Goal: Find specific fact

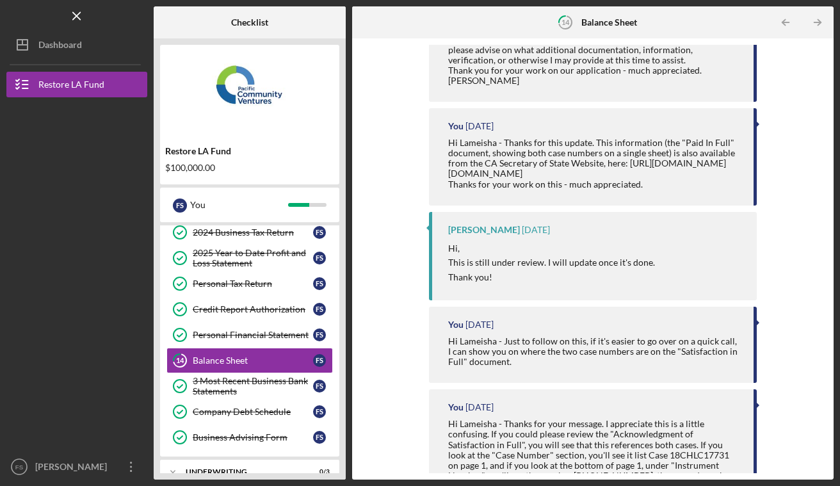
scroll to position [446, 0]
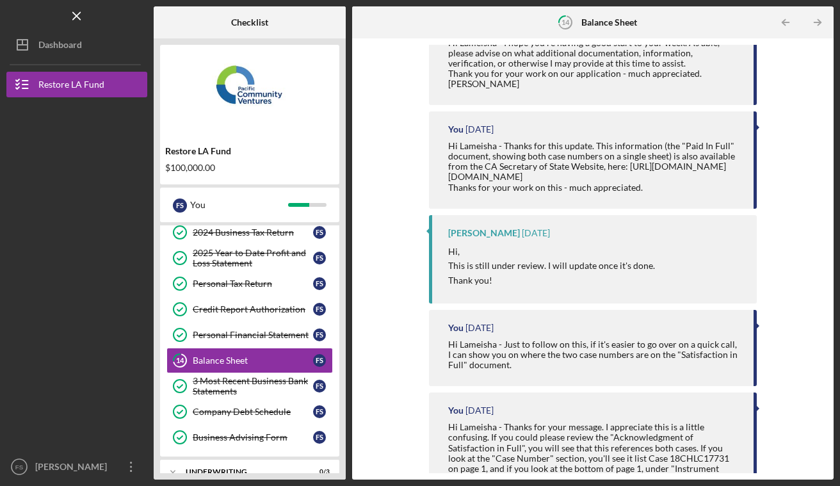
drag, startPoint x: 498, startPoint y: 167, endPoint x: 539, endPoint y: 167, distance: 41.6
click at [539, 167] on div "Hi Lameisha - Thanks for this update. This information (the "Paid In Full" docu…" at bounding box center [594, 166] width 293 height 51
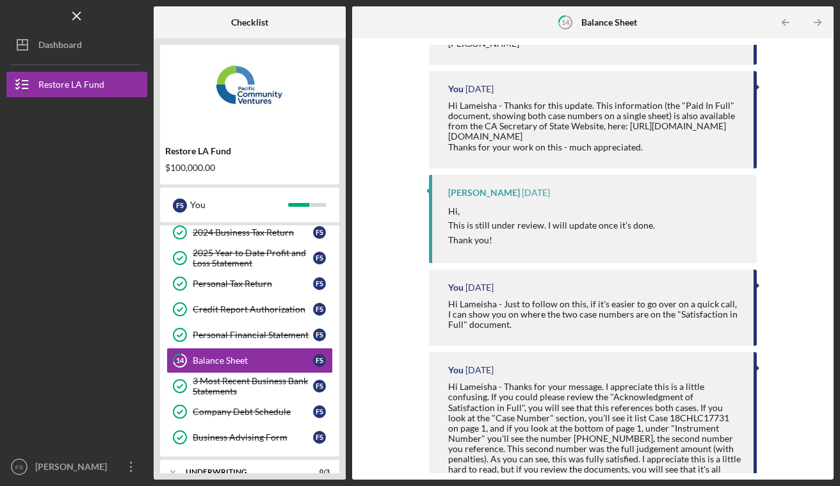
scroll to position [564, 0]
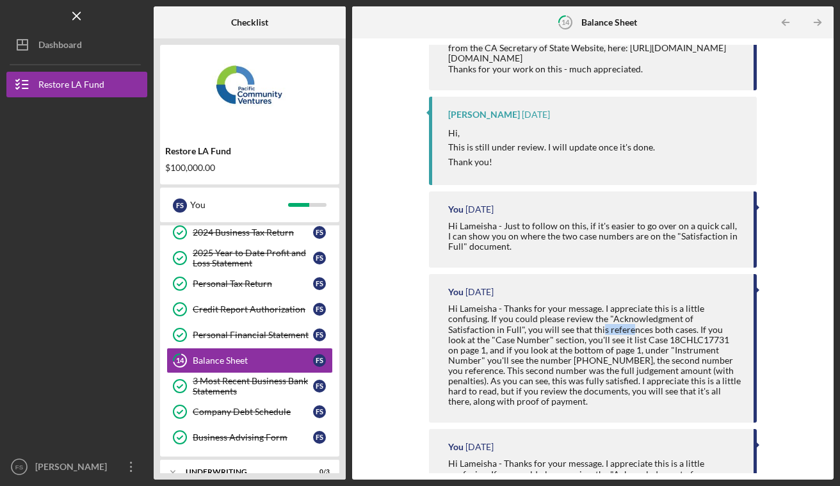
drag, startPoint x: 553, startPoint y: 338, endPoint x: 581, endPoint y: 340, distance: 28.9
click at [581, 340] on div "Hi Lameisha - Thanks for your message. I appreciate this is a little confusing.…" at bounding box center [594, 355] width 293 height 103
drag, startPoint x: 527, startPoint y: 352, endPoint x: 580, endPoint y: 352, distance: 52.5
click at [580, 352] on div "Hi Lameisha - Thanks for your message. I appreciate this is a little confusing.…" at bounding box center [594, 355] width 293 height 103
click at [528, 350] on div "Hi Lameisha - Thanks for your message. I appreciate this is a little confusing.…" at bounding box center [594, 355] width 293 height 103
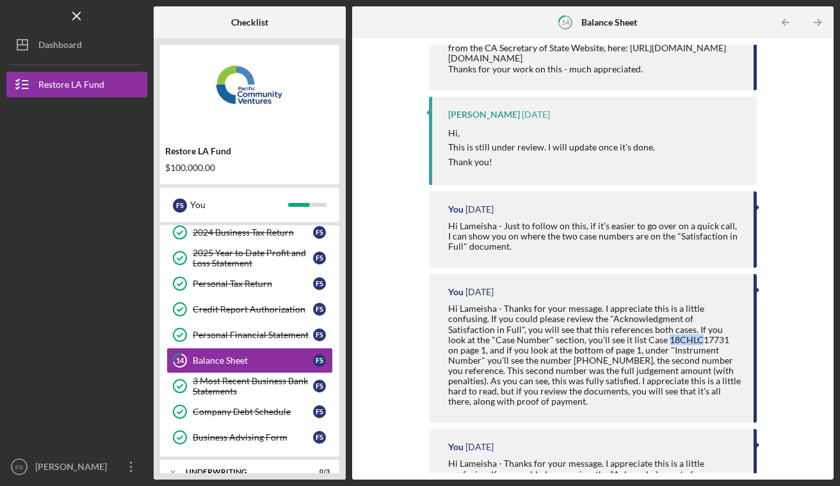
drag, startPoint x: 598, startPoint y: 351, endPoint x: 634, endPoint y: 352, distance: 35.9
click at [634, 352] on div "Hi Lameisha - Thanks for your message. I appreciate this is a little confusing.…" at bounding box center [594, 355] width 293 height 103
drag, startPoint x: 468, startPoint y: 359, endPoint x: 499, endPoint y: 359, distance: 30.7
click at [499, 359] on div "Hi Lameisha - Thanks for your message. I appreciate this is a little confusing.…" at bounding box center [594, 355] width 293 height 103
drag, startPoint x: 576, startPoint y: 359, endPoint x: 619, endPoint y: 359, distance: 43.5
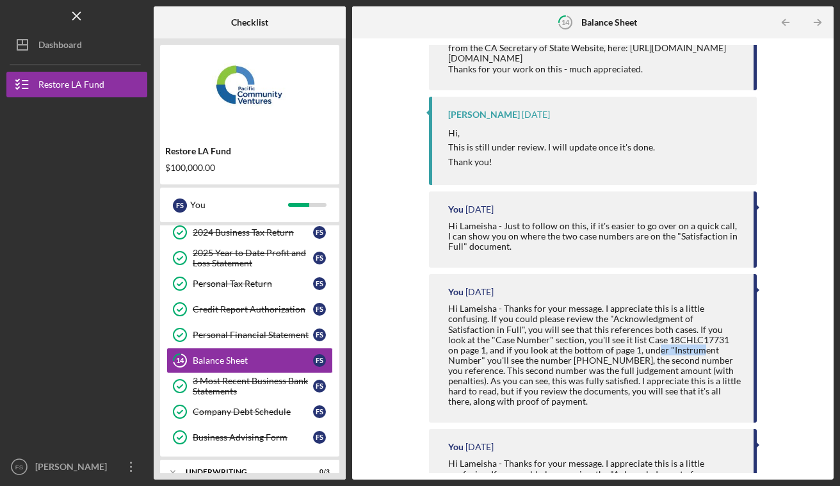
click at [619, 359] on div "Hi Lameisha - Thanks for your message. I appreciate this is a little confusing.…" at bounding box center [594, 355] width 293 height 103
drag, startPoint x: 457, startPoint y: 371, endPoint x: 484, endPoint y: 369, distance: 26.9
click at [484, 369] on div "Hi Lameisha - Thanks for your message. I appreciate this is a little confusing.…" at bounding box center [594, 355] width 293 height 103
drag, startPoint x: 496, startPoint y: 371, endPoint x: 515, endPoint y: 369, distance: 19.3
click at [515, 370] on div "Hi Lameisha - Thanks for your message. I appreciate this is a little confusing.…" at bounding box center [594, 355] width 293 height 103
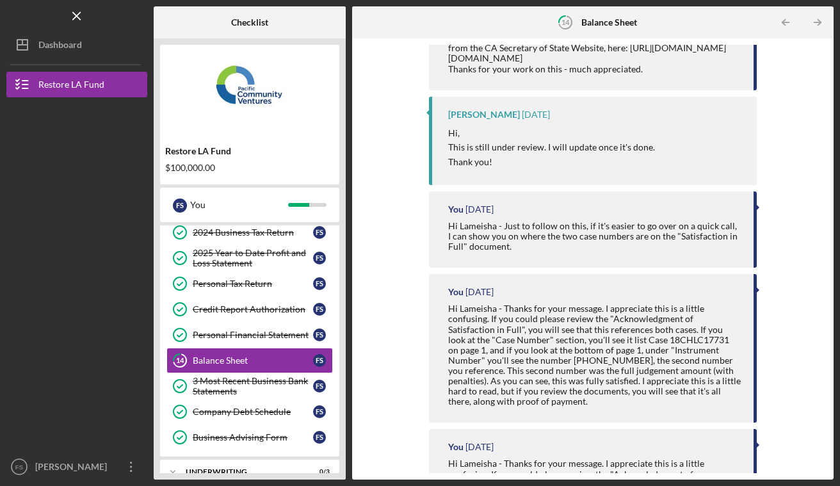
click at [498, 374] on div "Hi Lameisha - Thanks for your message. I appreciate this is a little confusing.…" at bounding box center [594, 355] width 293 height 103
drag, startPoint x: 498, startPoint y: 371, endPoint x: 506, endPoint y: 371, distance: 7.7
click at [507, 371] on div "Hi Lameisha - Thanks for your message. I appreciate this is a little confusing.…" at bounding box center [594, 355] width 293 height 103
drag, startPoint x: 511, startPoint y: 373, endPoint x: 526, endPoint y: 373, distance: 15.4
click at [526, 373] on div "Hi Lameisha - Thanks for your message. I appreciate this is a little confusing.…" at bounding box center [594, 355] width 293 height 103
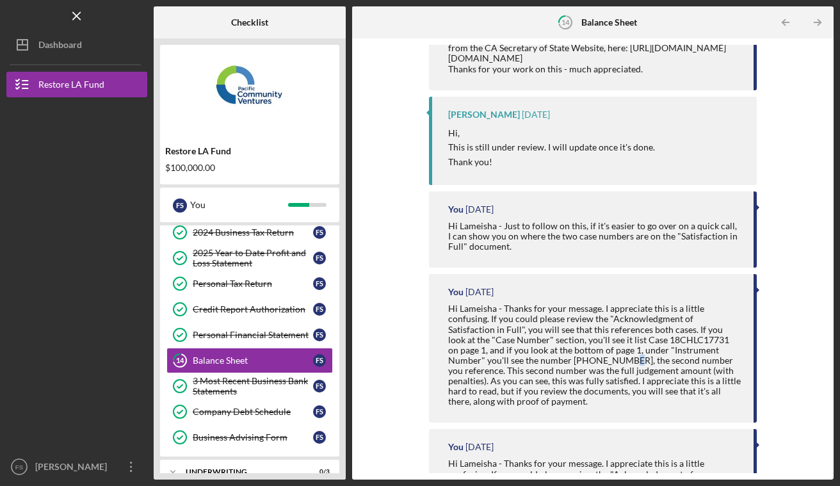
drag, startPoint x: 529, startPoint y: 372, endPoint x: 537, endPoint y: 372, distance: 7.7
click at [537, 372] on div "Hi Lameisha - Thanks for your message. I appreciate this is a little confusing.…" at bounding box center [594, 355] width 293 height 103
drag, startPoint x: 469, startPoint y: 371, endPoint x: 498, endPoint y: 369, distance: 28.8
click at [498, 369] on div "Hi Lameisha - Thanks for your message. I appreciate this is a little confusing.…" at bounding box center [594, 355] width 293 height 103
click at [475, 371] on div "Hi Lameisha - Thanks for your message. I appreciate this is a little confusing.…" at bounding box center [594, 355] width 293 height 103
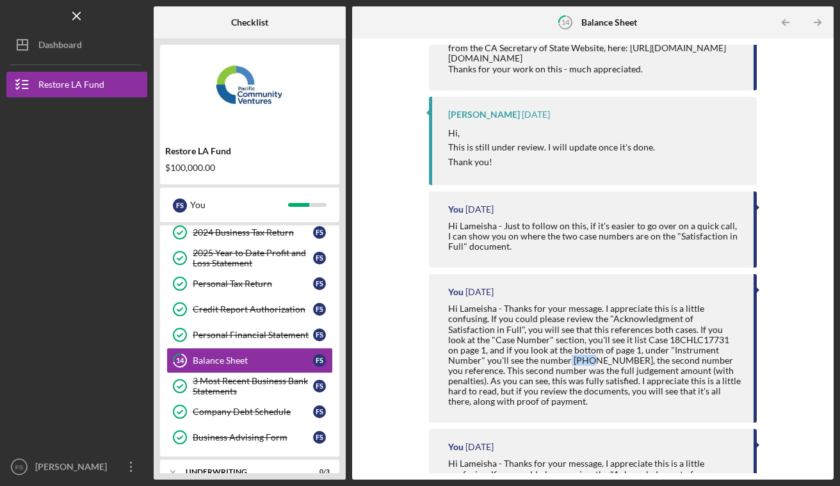
drag, startPoint x: 478, startPoint y: 368, endPoint x: 496, endPoint y: 369, distance: 17.9
click at [496, 369] on div "Hi Lameisha - Thanks for your message. I appreciate this is a little confusing.…" at bounding box center [594, 355] width 293 height 103
click at [485, 369] on div "Hi Lameisha - Thanks for your message. I appreciate this is a little confusing.…" at bounding box center [594, 355] width 293 height 103
drag, startPoint x: 480, startPoint y: 371, endPoint x: 493, endPoint y: 371, distance: 13.4
click at [493, 371] on div "Hi Lameisha - Thanks for your message. I appreciate this is a little confusing.…" at bounding box center [594, 355] width 293 height 103
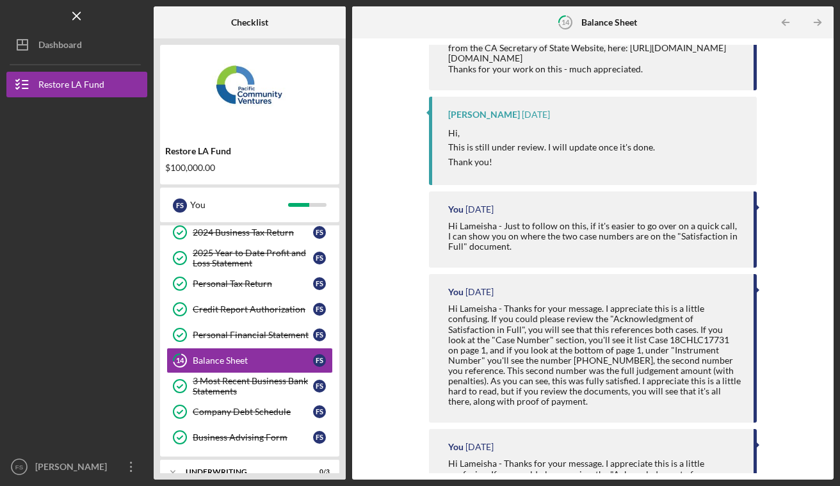
click at [504, 371] on div "Hi Lameisha - Thanks for your message. I appreciate this is a little confusing.…" at bounding box center [594, 355] width 293 height 103
drag, startPoint x: 478, startPoint y: 370, endPoint x: 491, endPoint y: 370, distance: 12.8
click at [491, 370] on div "Hi Lameisha - Thanks for your message. I appreciate this is a little confusing.…" at bounding box center [594, 355] width 293 height 103
drag, startPoint x: 500, startPoint y: 371, endPoint x: 523, endPoint y: 369, distance: 22.4
click at [525, 370] on div "Hi Lameisha - Thanks for your message. I appreciate this is a little confusing.…" at bounding box center [594, 355] width 293 height 103
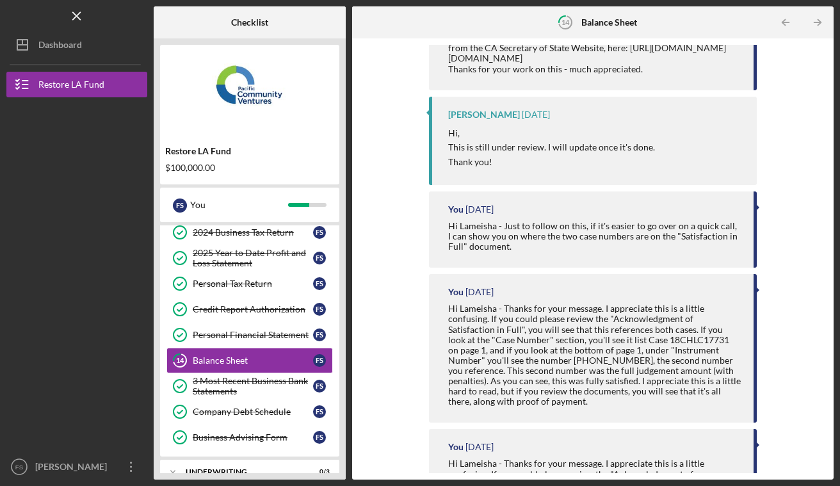
click at [540, 369] on div "Hi Lameisha - Thanks for your message. I appreciate this is a little confusing.…" at bounding box center [594, 355] width 293 height 103
click at [510, 373] on div "Hi Lameisha - Thanks for your message. I appreciate this is a little confusing.…" at bounding box center [594, 355] width 293 height 103
drag, startPoint x: 523, startPoint y: 373, endPoint x: 530, endPoint y: 373, distance: 7.0
click at [530, 373] on div "Hi Lameisha - Thanks for your message. I appreciate this is a little confusing.…" at bounding box center [594, 355] width 293 height 103
click at [537, 375] on div "Hi Lameisha - Thanks for your message. I appreciate this is a little confusing.…" at bounding box center [594, 355] width 293 height 103
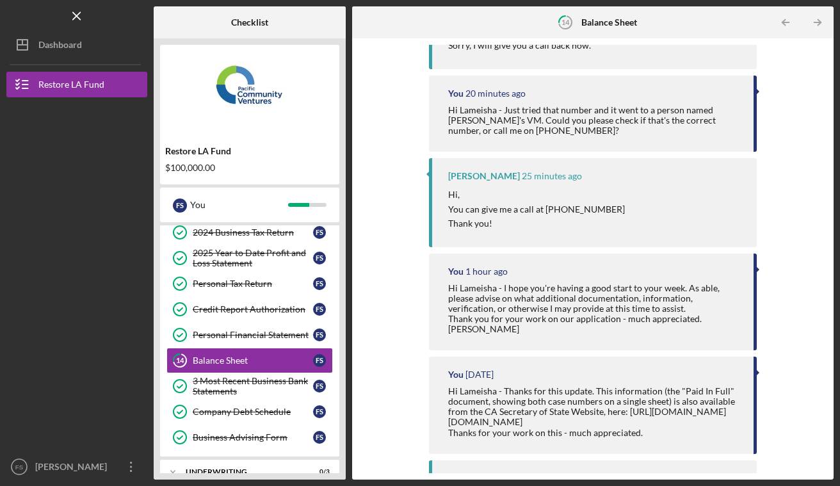
scroll to position [200, 0]
